Goal: Information Seeking & Learning: Learn about a topic

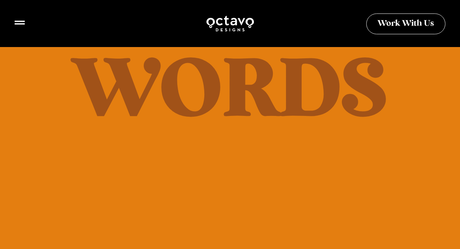
scroll to position [3619, 0]
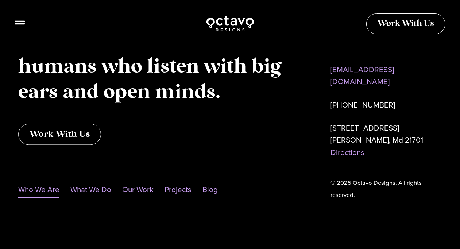
click at [41, 187] on link "Who We Are" at bounding box center [38, 189] width 41 height 17
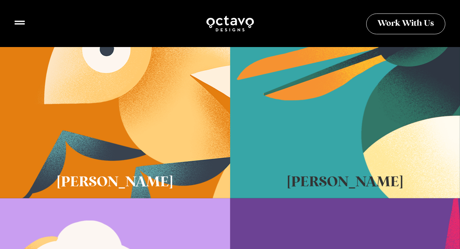
scroll to position [292, 0]
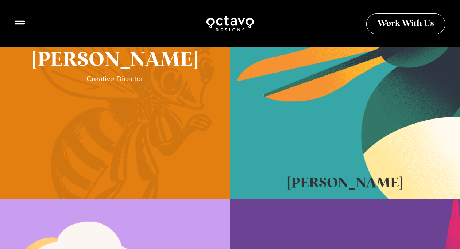
click at [118, 184] on link "Sue Hough" at bounding box center [115, 71] width 230 height 255
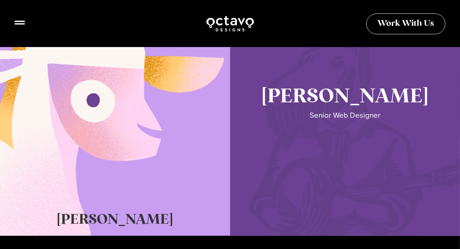
scroll to position [584, 0]
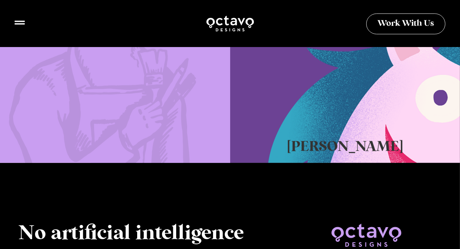
click at [128, 142] on link "Katie Lamb" at bounding box center [115, 35] width 230 height 255
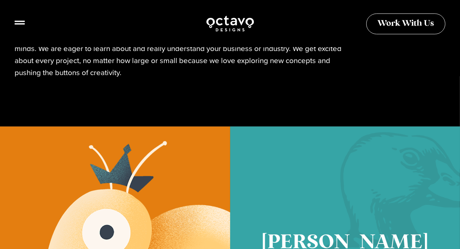
scroll to position [0, 0]
